Goal: Check status: Check status

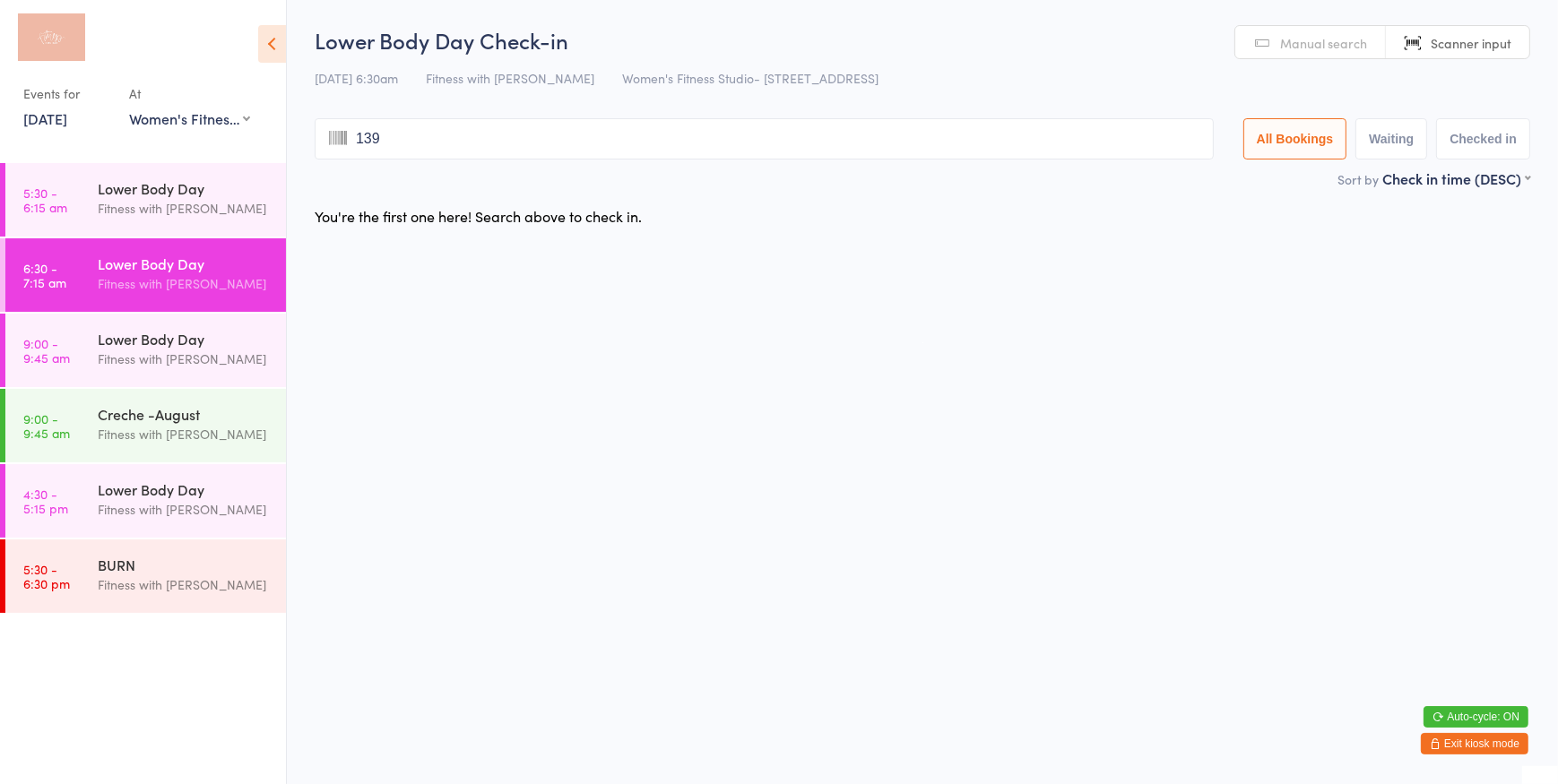
type input "1394"
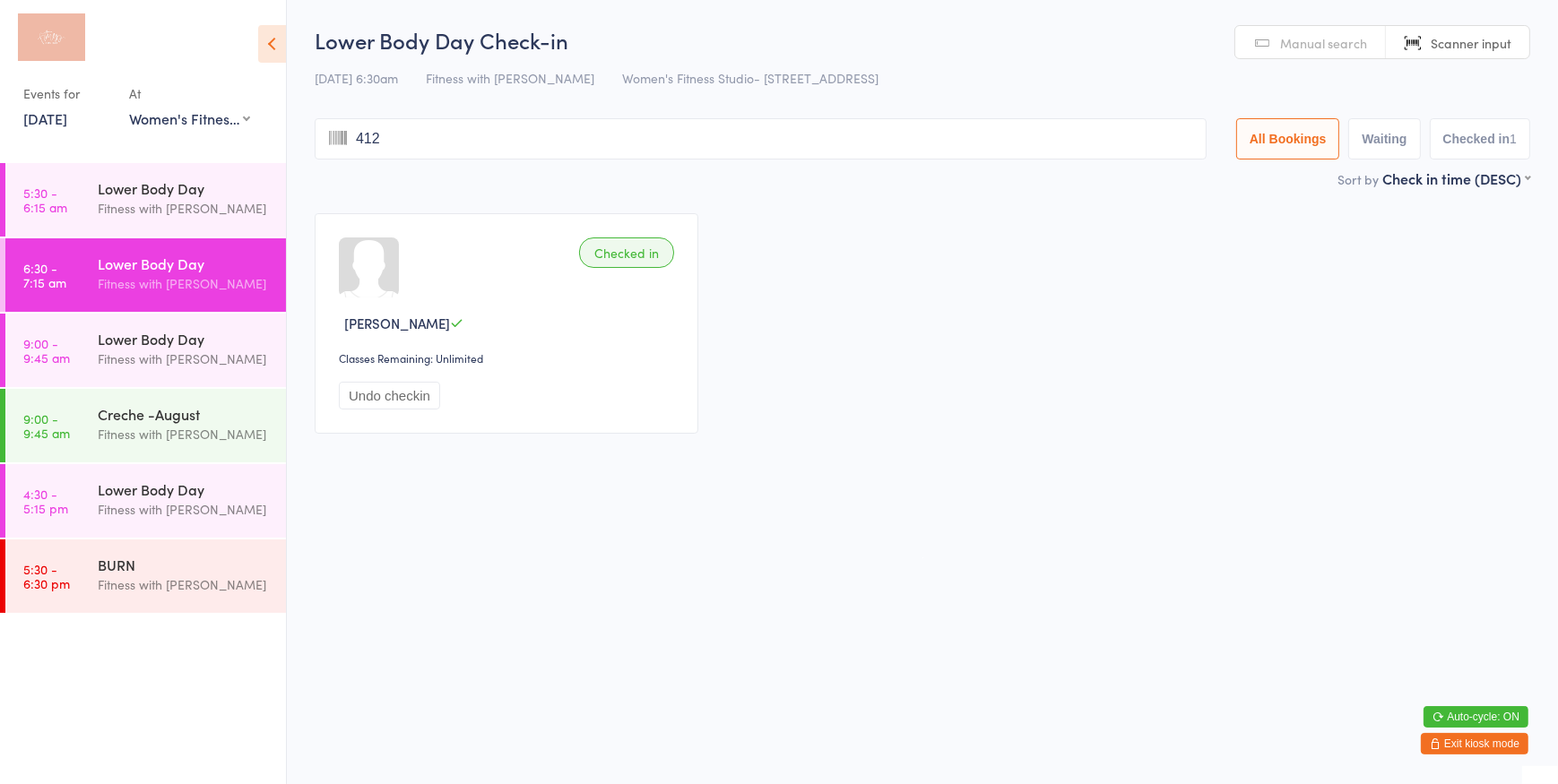
type input "4125"
type input "0257"
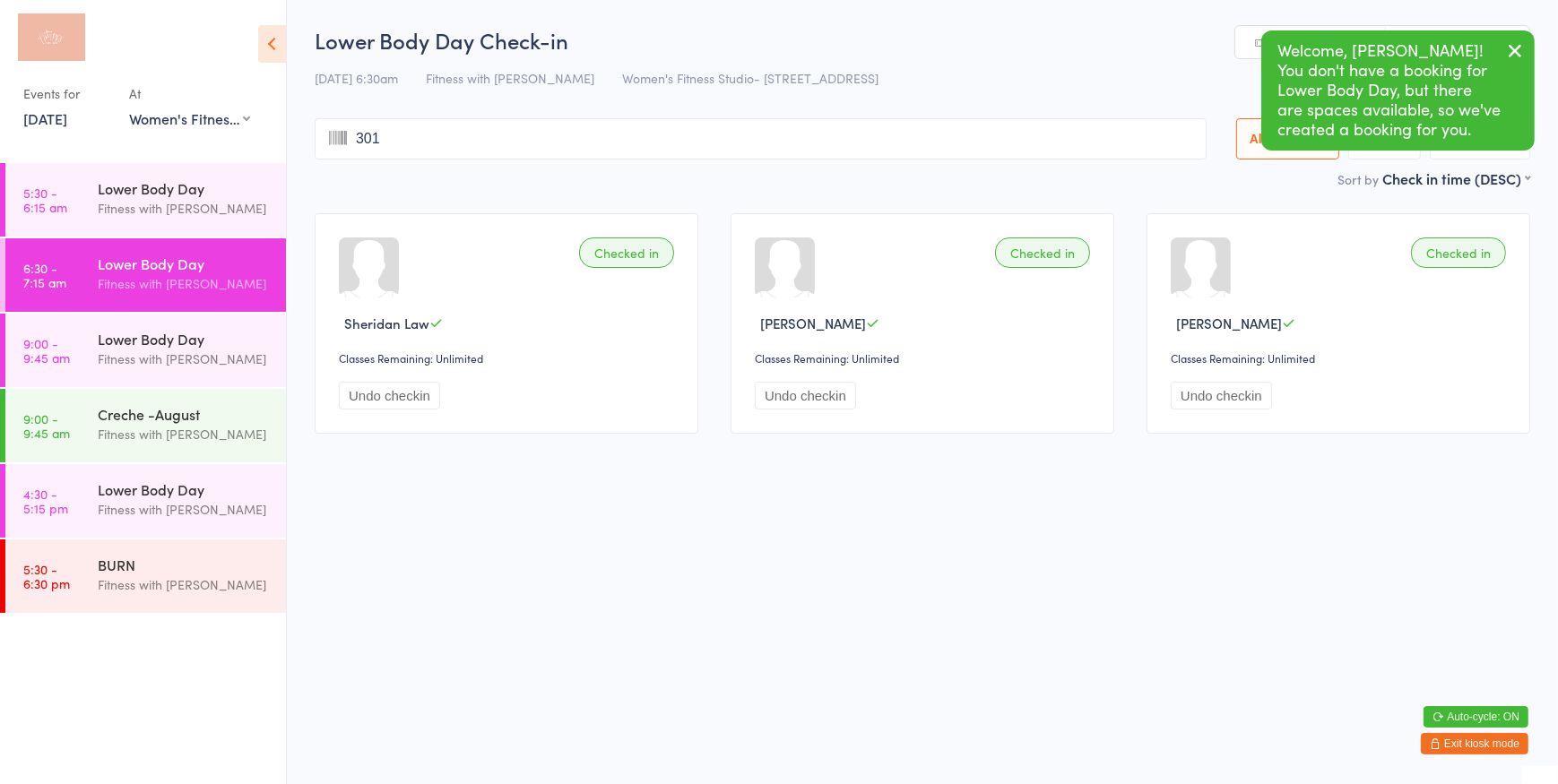
type input "3017"
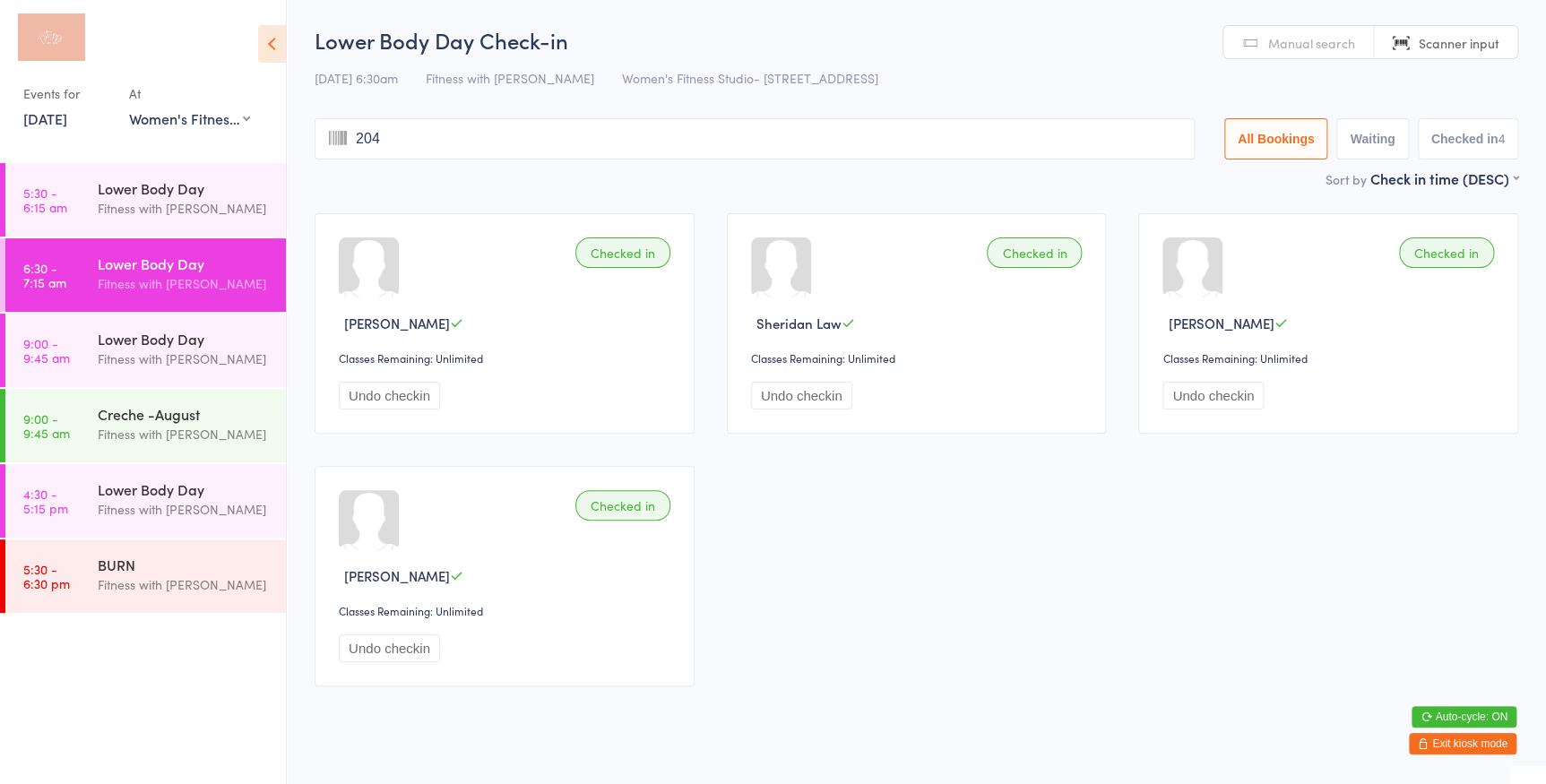
type input "2041"
type input "2591"
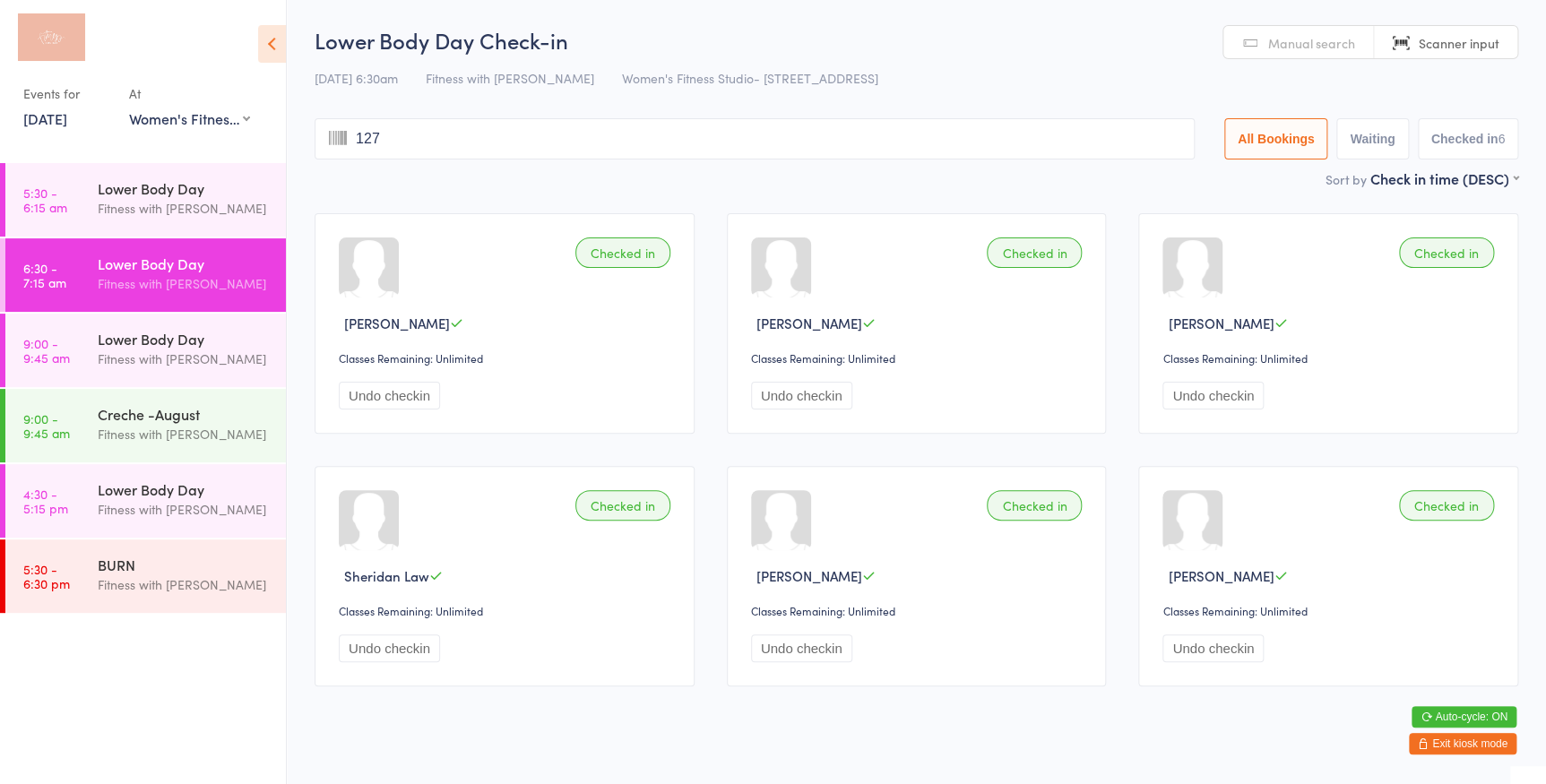
type input "1276"
click at [1252, 36] on link "Manual search" at bounding box center [1298, 43] width 151 height 34
click at [378, 137] on input "search" at bounding box center [754, 139] width 880 height 41
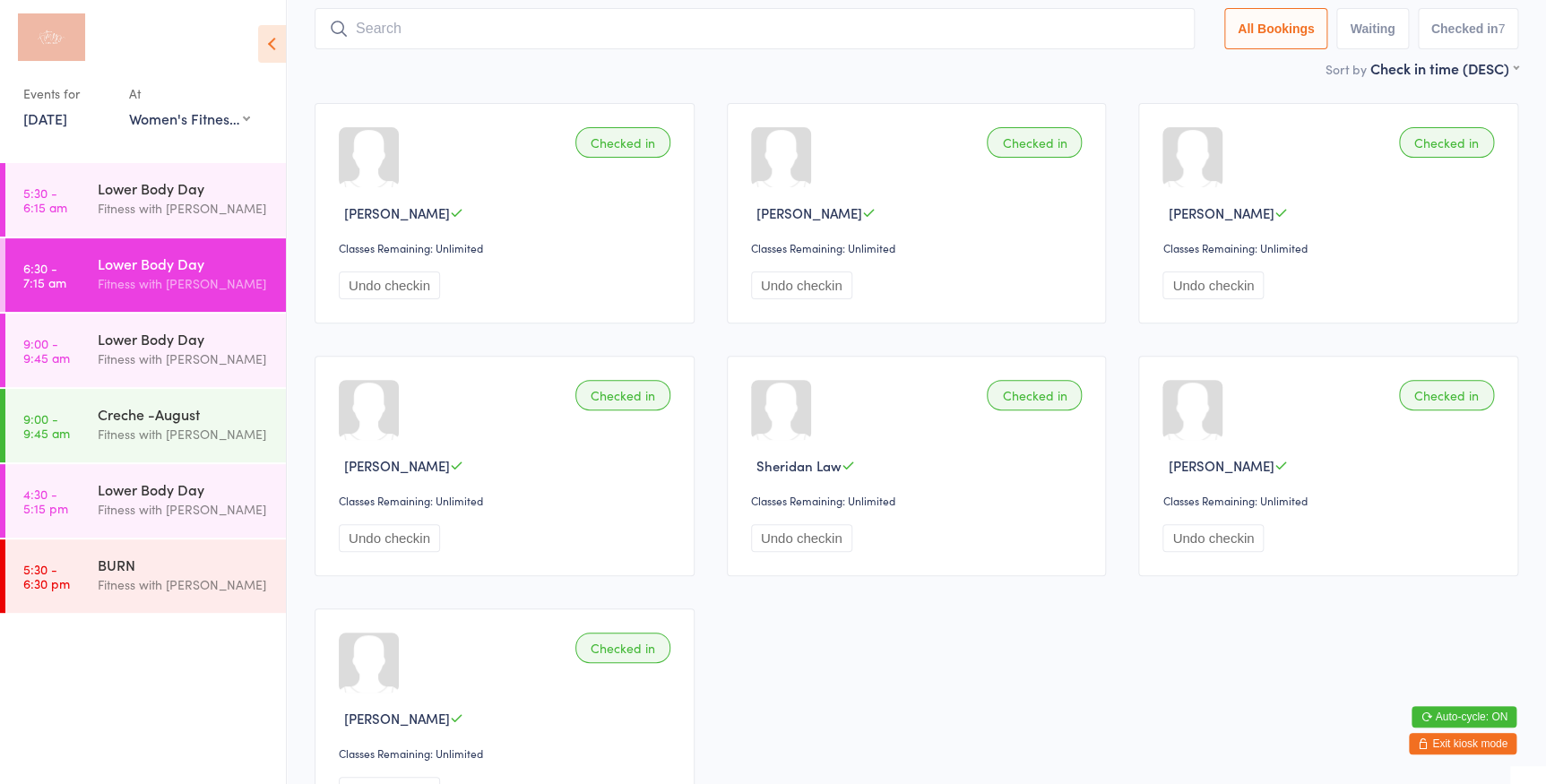
scroll to position [119, 0]
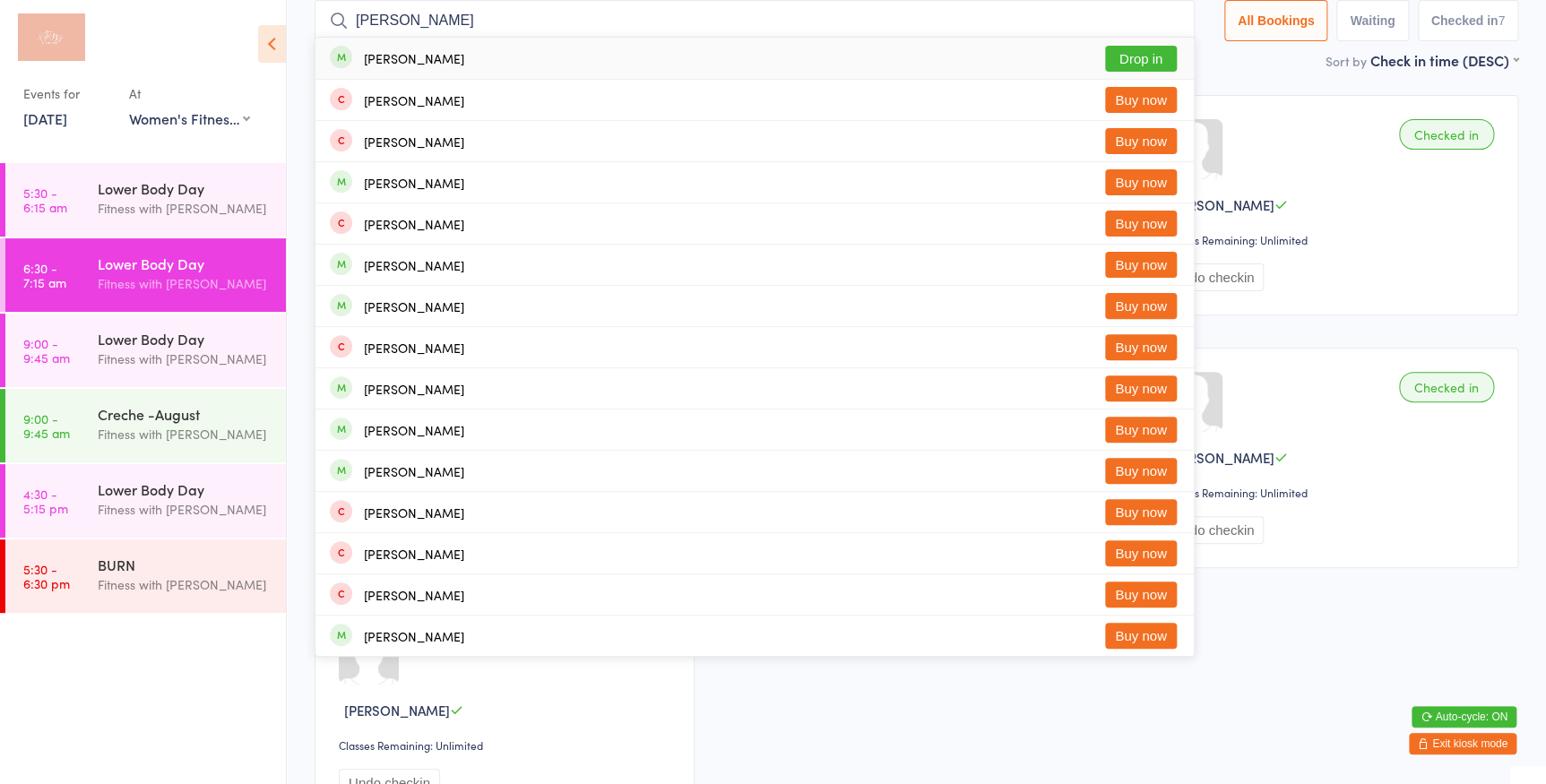
type input "[PERSON_NAME]"
click at [1132, 53] on button "Drop in" at bounding box center [1141, 59] width 72 height 26
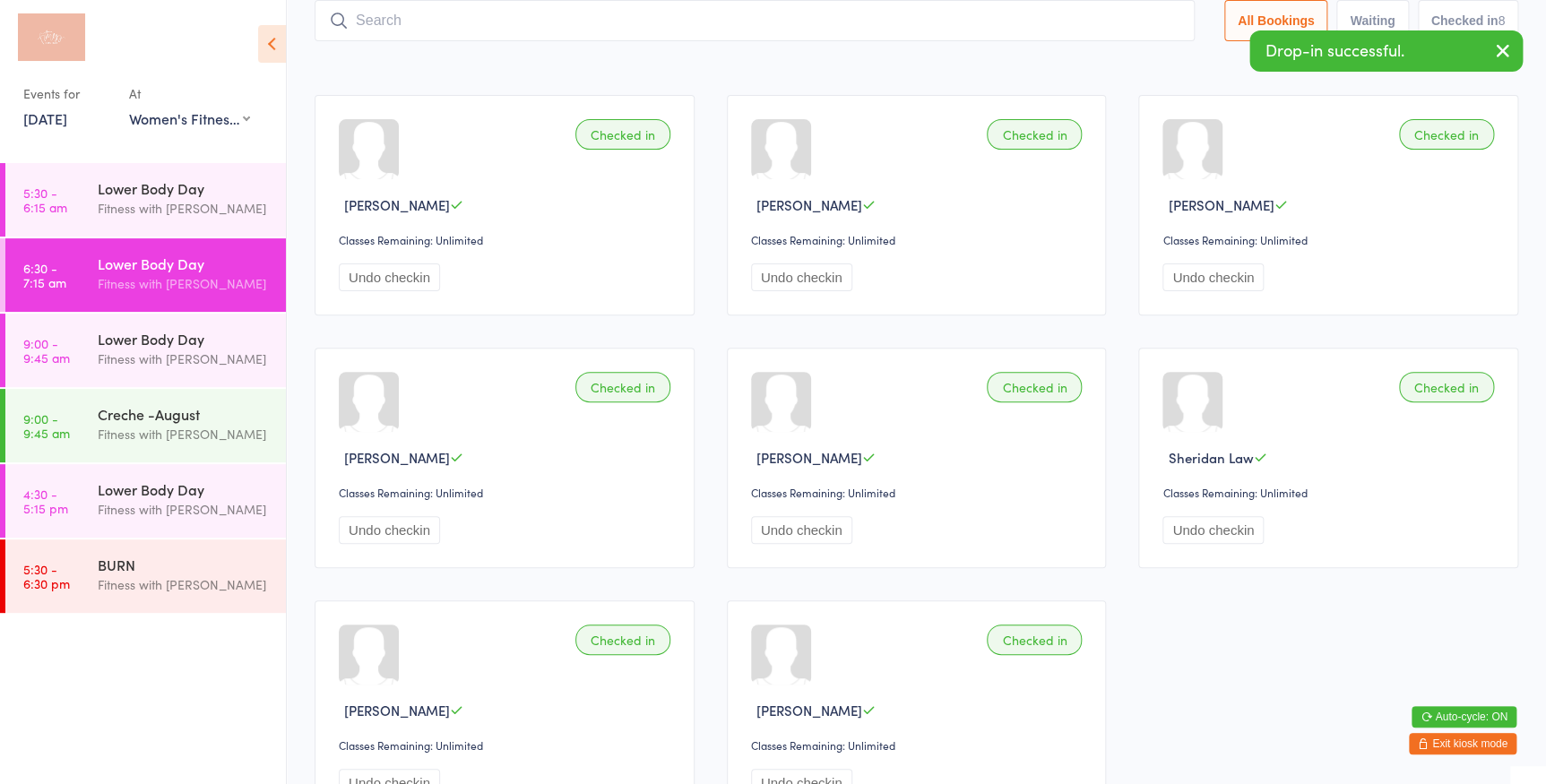
scroll to position [0, 0]
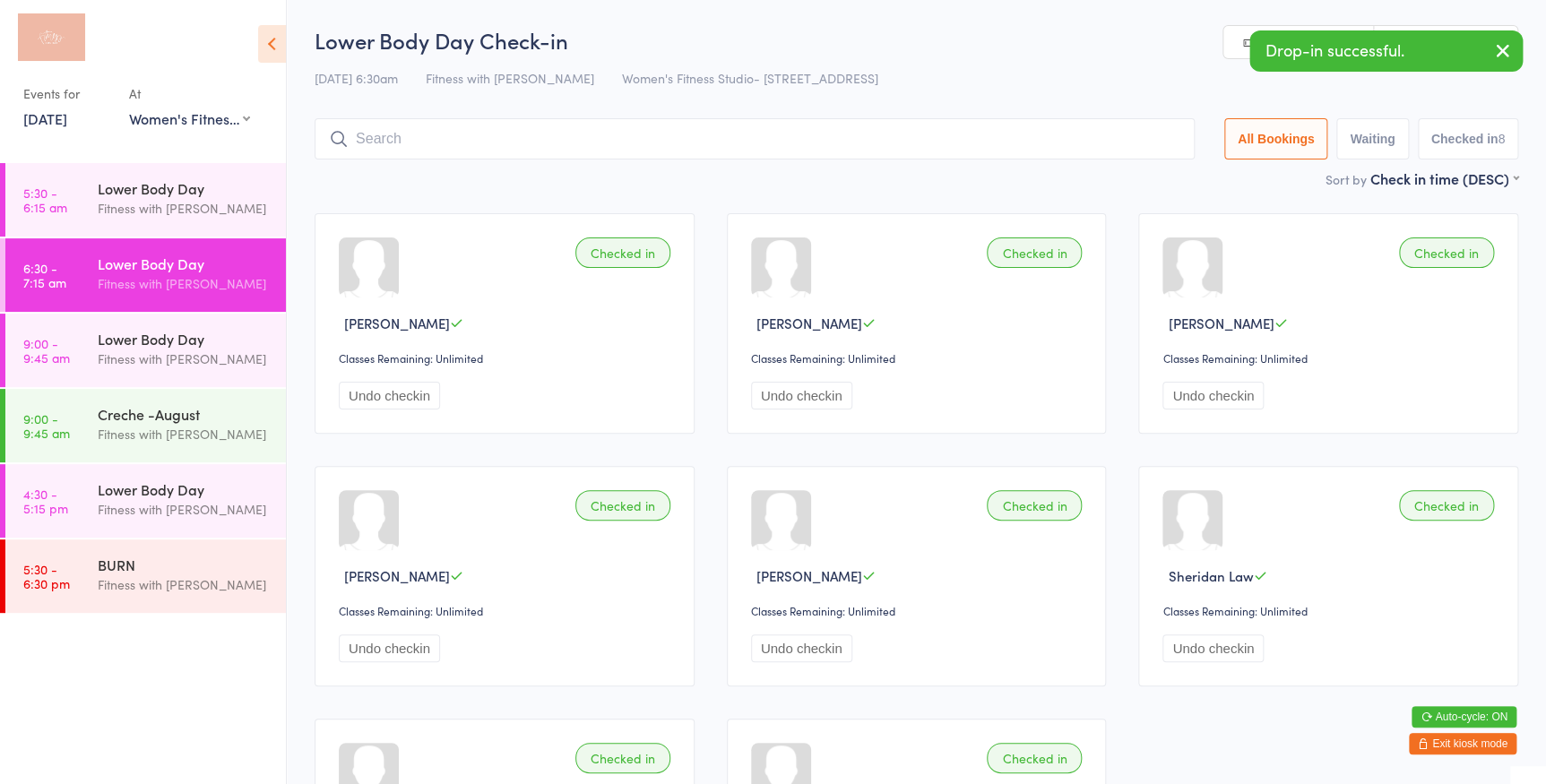
click at [1227, 46] on link "Manual search" at bounding box center [1298, 43] width 151 height 34
click at [859, 142] on input "search" at bounding box center [754, 139] width 880 height 41
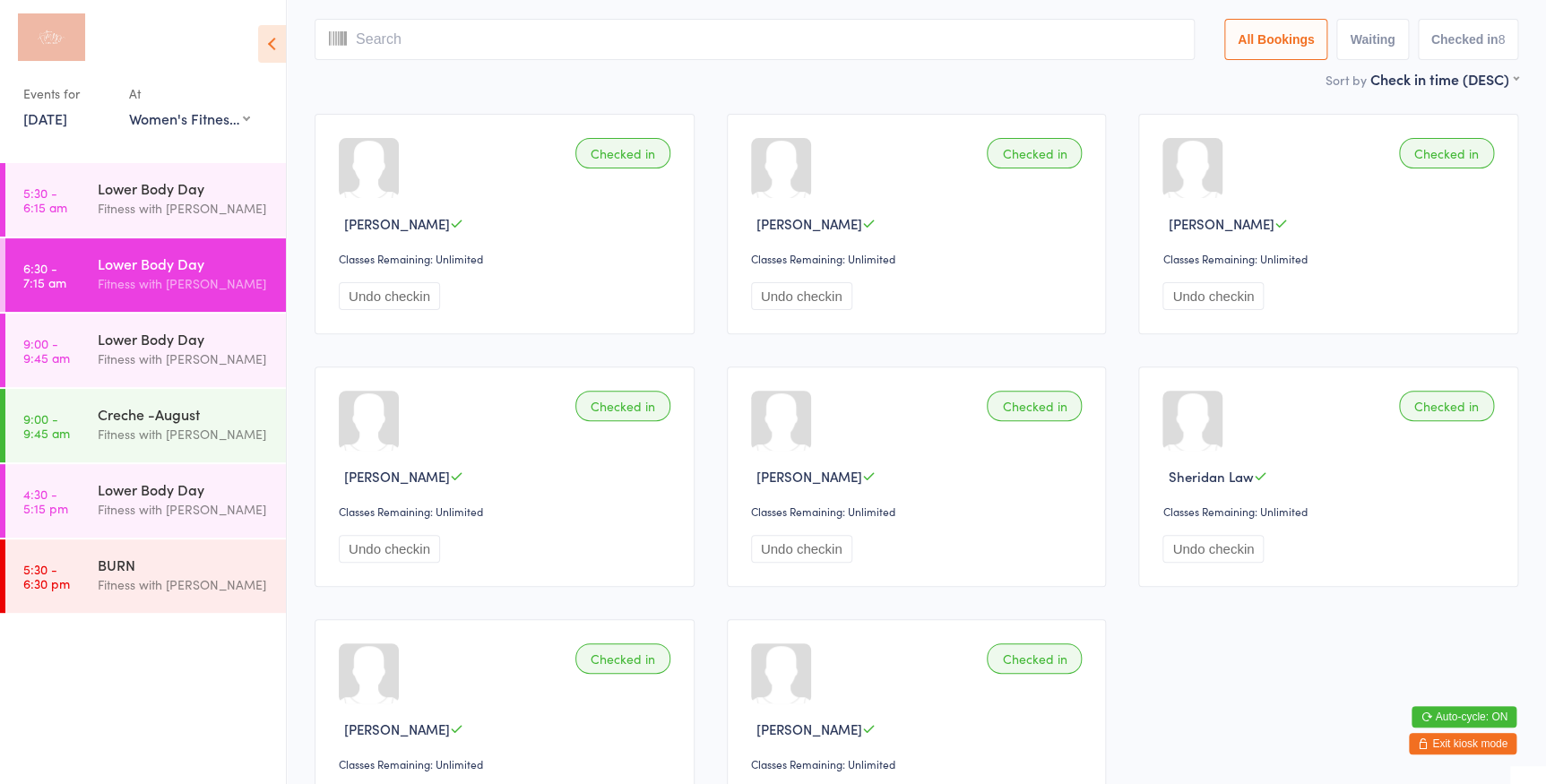
scroll to position [119, 0]
